Goal: Find specific page/section: Find specific page/section

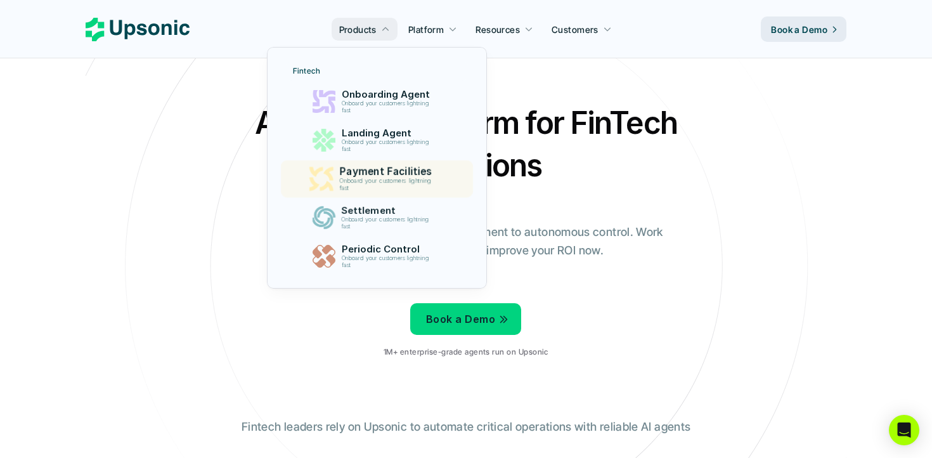
click at [392, 184] on p "Onboard your customers lightning fast" at bounding box center [387, 184] width 97 height 15
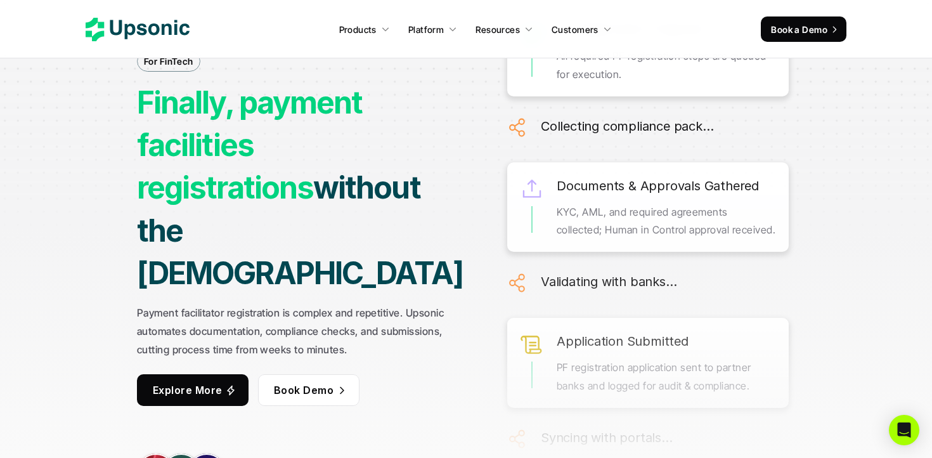
click at [908, 240] on div "For FinTech Finally, payment facilities registrations without the hassle Paymen…" at bounding box center [466, 229] width 913 height 582
click at [161, 29] on icon at bounding box center [138, 29] width 104 height 23
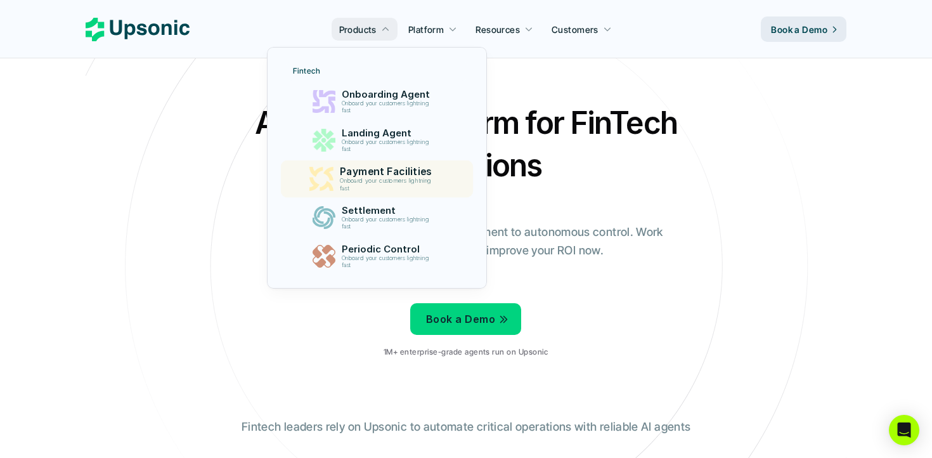
click at [384, 171] on p "Payment Facilities" at bounding box center [388, 171] width 98 height 12
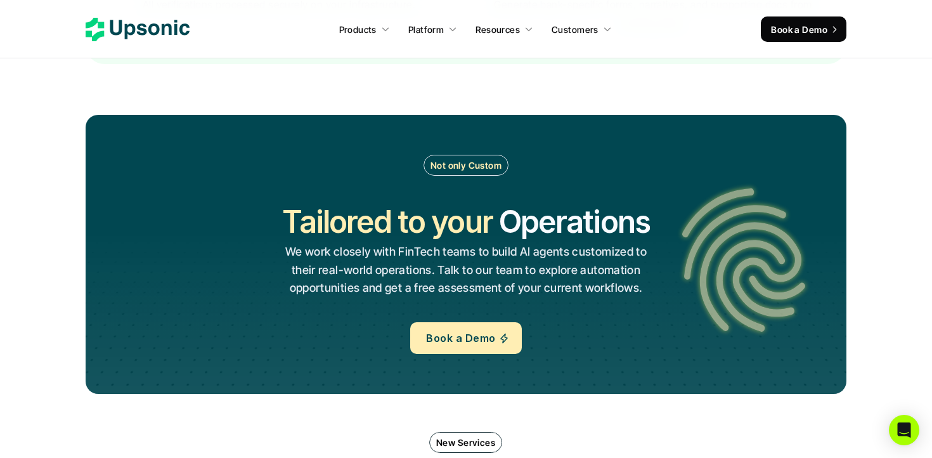
scroll to position [2576, 0]
